Goal: Task Accomplishment & Management: Use online tool/utility

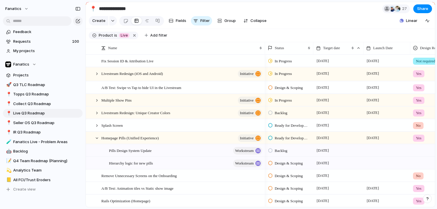
scroll to position [0, 2]
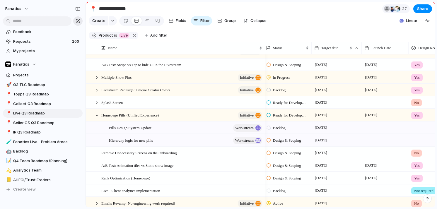
click at [79, 19] on div "button" at bounding box center [78, 21] width 5 height 5
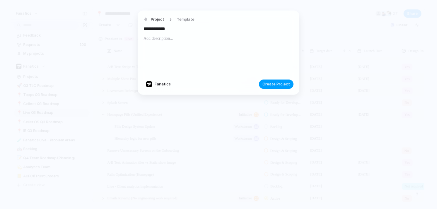
type input "**********"
click at [278, 86] on span "Create Project" at bounding box center [277, 84] width 28 height 6
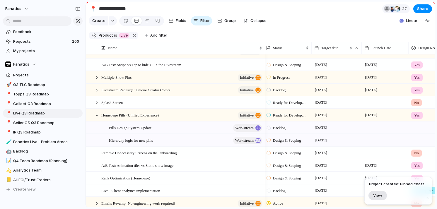
click at [380, 196] on span "View" at bounding box center [377, 195] width 9 height 5
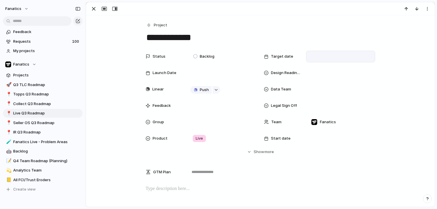
click at [311, 57] on div at bounding box center [341, 56] width 64 height 6
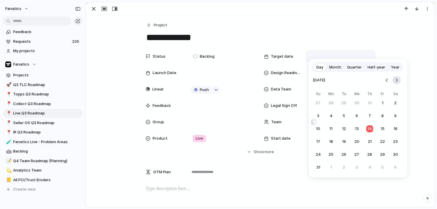
click at [398, 80] on button "Go to the Next Month" at bounding box center [397, 80] width 8 height 8
click at [354, 66] on span "Quarter" at bounding box center [354, 67] width 15 height 6
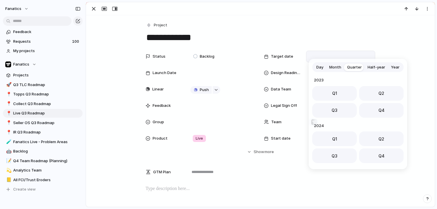
scroll to position [93, 0]
click at [340, 111] on button "Q3" at bounding box center [334, 108] width 45 height 15
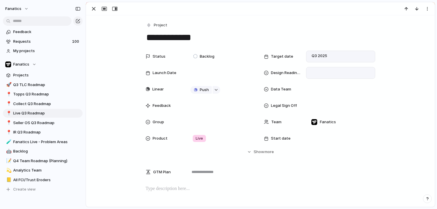
click at [316, 71] on div at bounding box center [341, 73] width 64 height 6
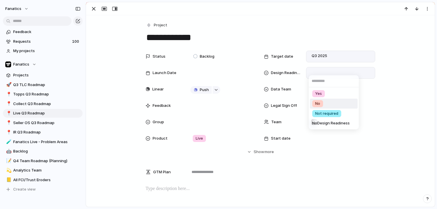
click at [321, 104] on div "No" at bounding box center [317, 103] width 11 height 7
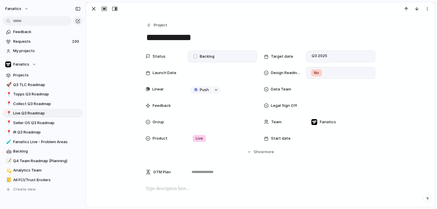
click at [214, 61] on div "Backlog" at bounding box center [222, 57] width 69 height 12
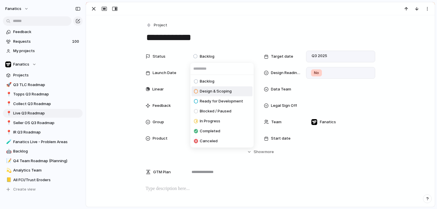
click at [218, 92] on span "Design & Scoping" at bounding box center [216, 91] width 32 height 6
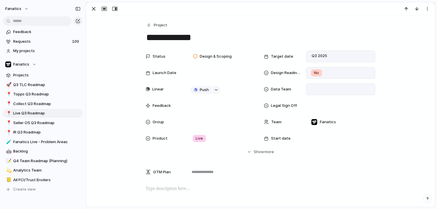
click at [328, 91] on div at bounding box center [341, 89] width 64 height 6
click at [328, 108] on li "Yes" at bounding box center [334, 110] width 48 height 10
click at [214, 134] on div "Live" at bounding box center [222, 139] width 69 height 12
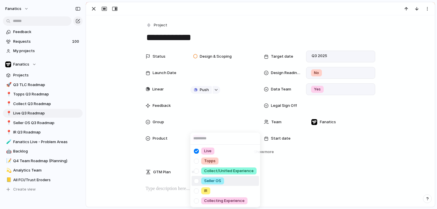
click at [198, 178] on div at bounding box center [196, 181] width 10 height 10
click at [293, 183] on div "Live Topps Collect/Unified Experience Seller OS IR Collecting Experience" at bounding box center [218, 104] width 437 height 209
